Goal: Task Accomplishment & Management: Use online tool/utility

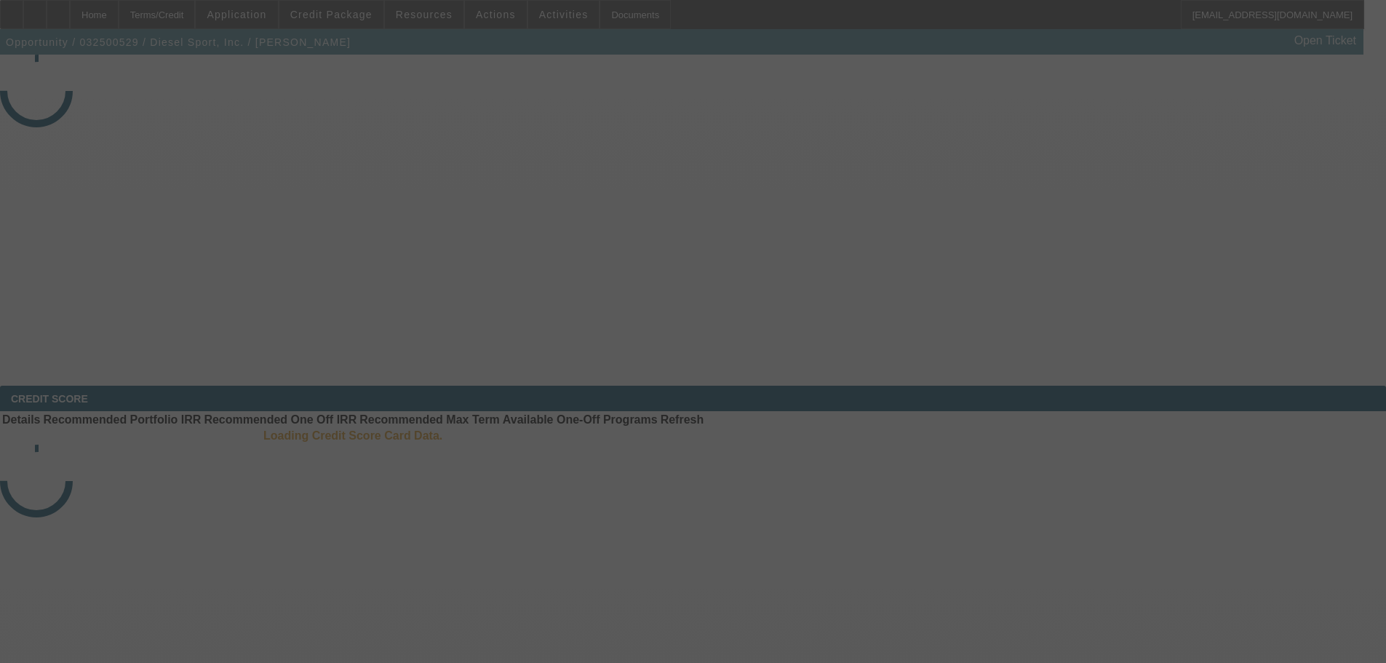
select select "3"
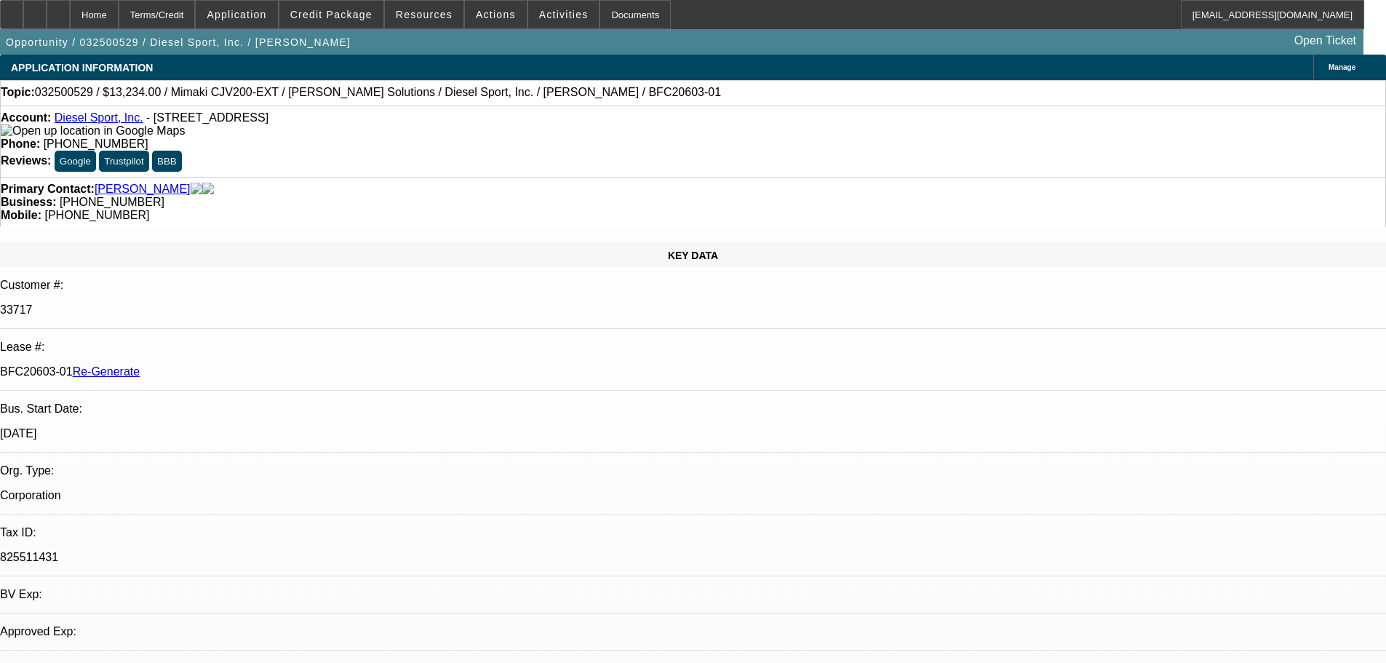
select select "0"
select select "0.1"
select select "4"
click at [539, 19] on span "Activities" at bounding box center [563, 15] width 49 height 12
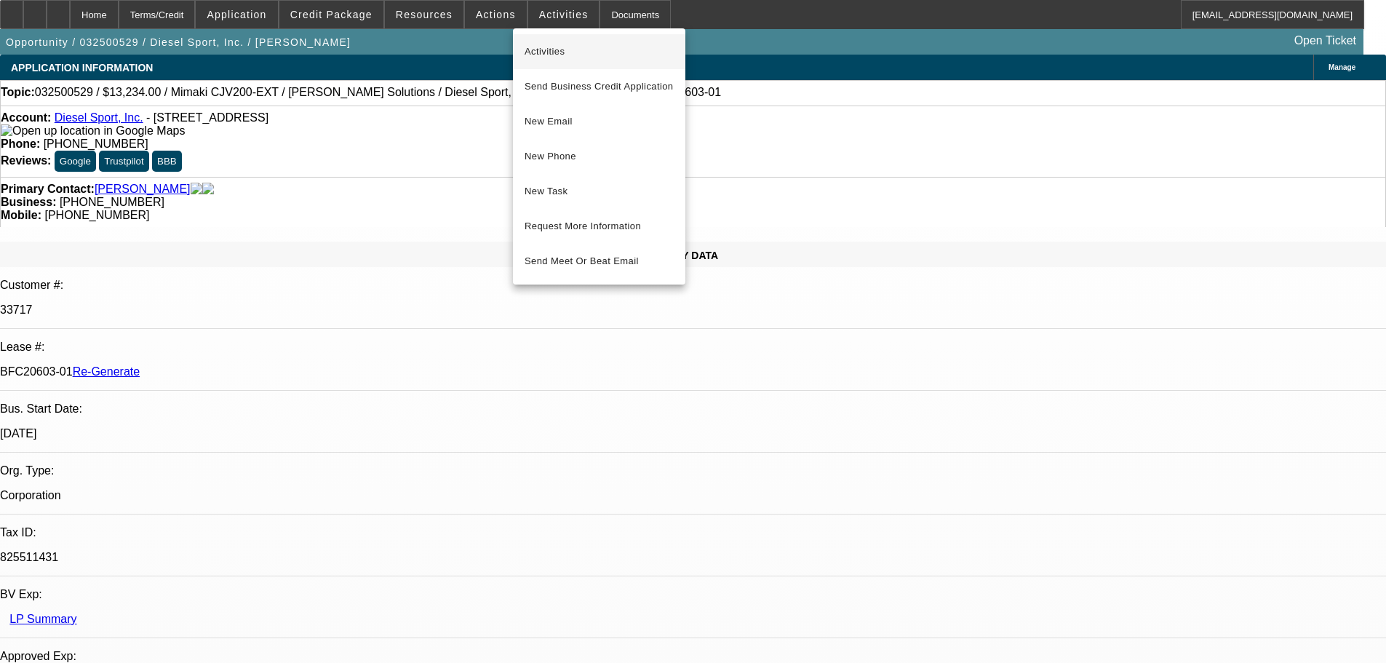
click at [554, 55] on span "Activities" at bounding box center [598, 51] width 149 height 17
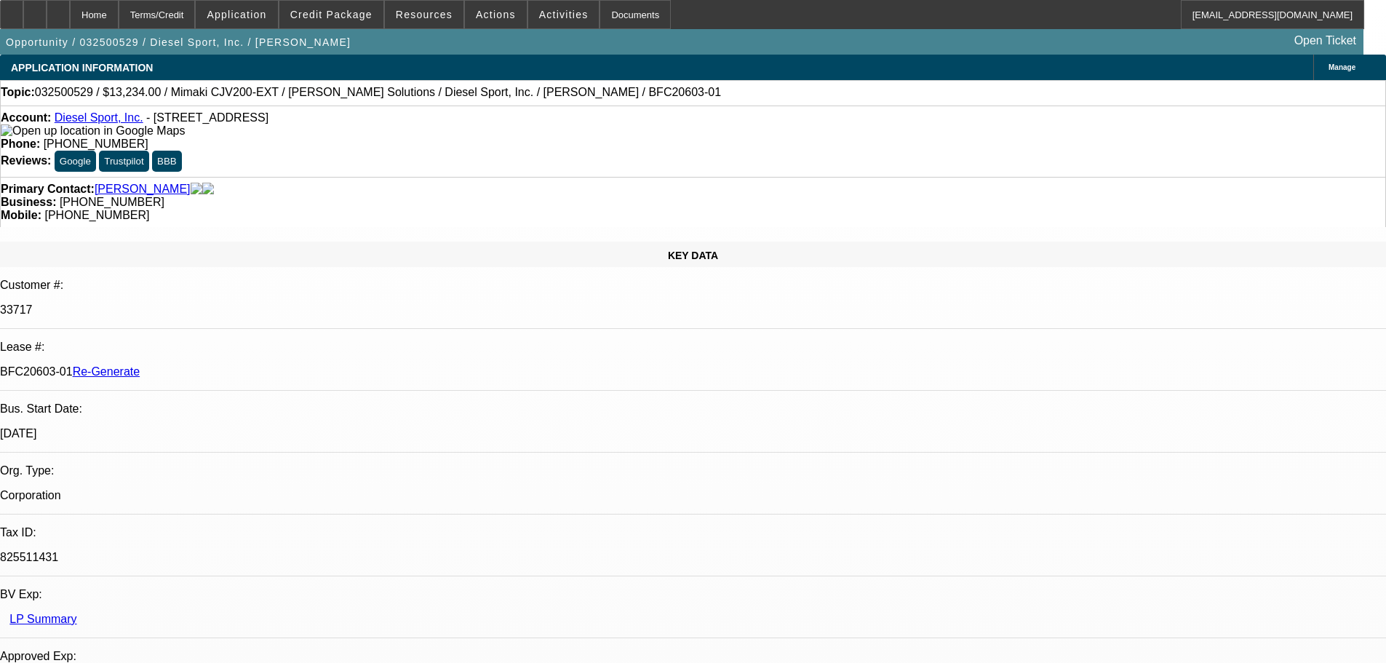
scroll to position [1091, 0]
drag, startPoint x: 973, startPoint y: 496, endPoint x: 1132, endPoint y: 503, distance: 158.8
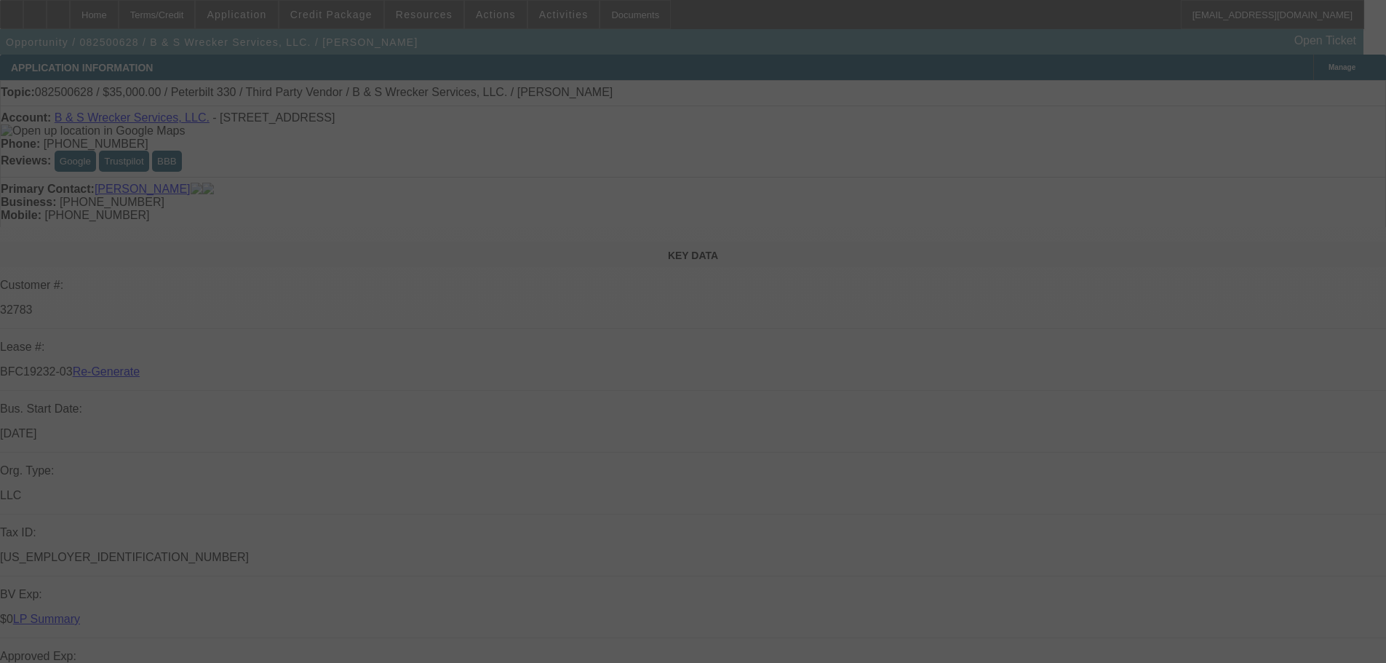
select select "3"
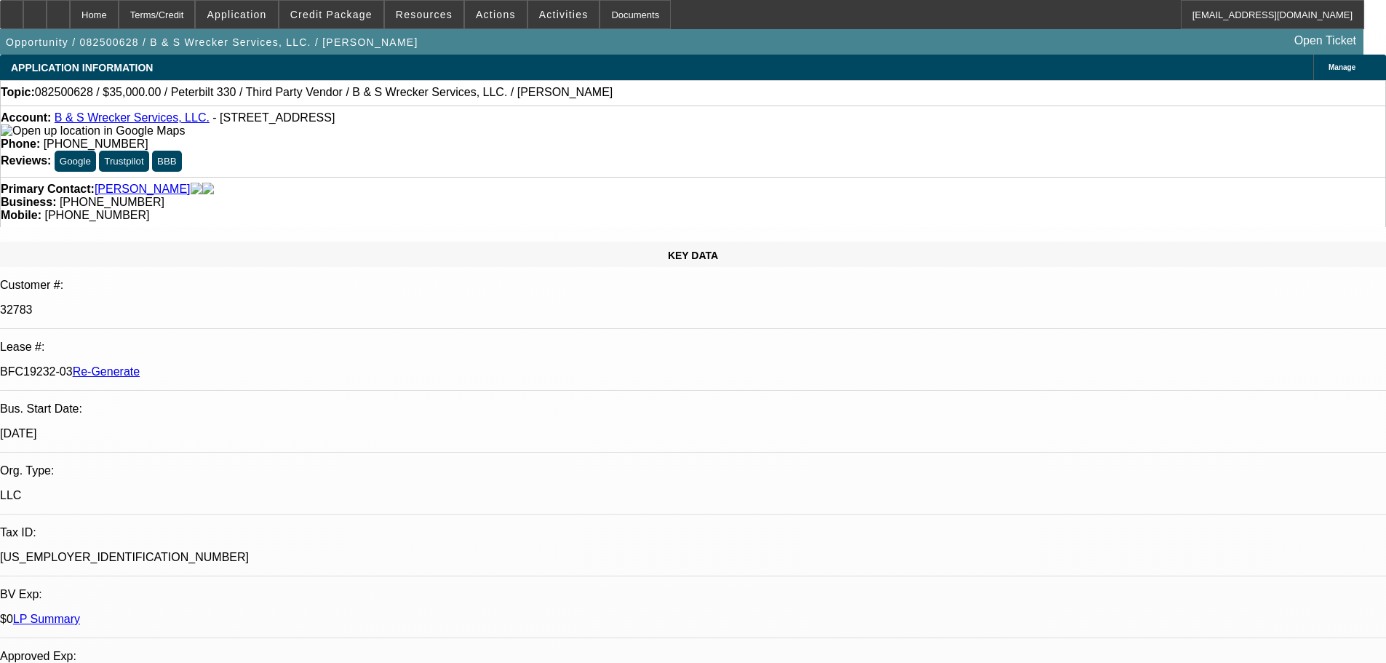
select select "0"
select select "6"
